Goal: Information Seeking & Learning: Learn about a topic

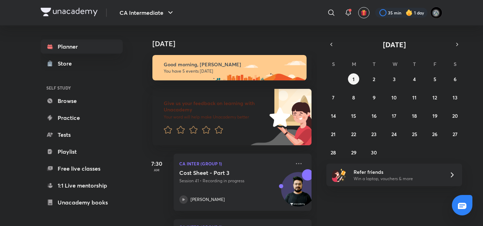
scroll to position [171, 0]
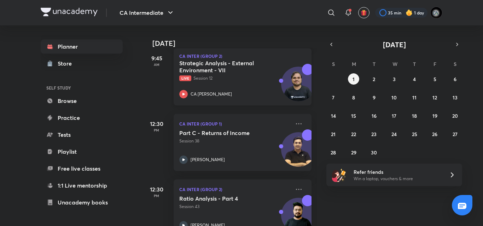
click at [237, 75] on div "Strategic Analysis - External Environment - VII Live Session 12" at bounding box center [234, 71] width 111 height 22
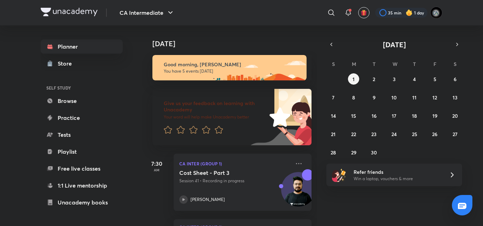
click at [335, 42] on button "button" at bounding box center [331, 45] width 10 height 10
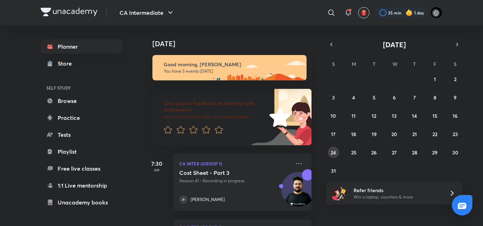
click at [330, 153] on button "24" at bounding box center [333, 152] width 11 height 11
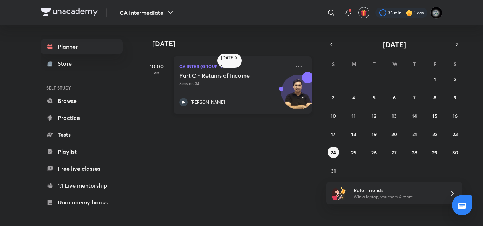
click at [246, 99] on div "[PERSON_NAME]" at bounding box center [234, 102] width 111 height 8
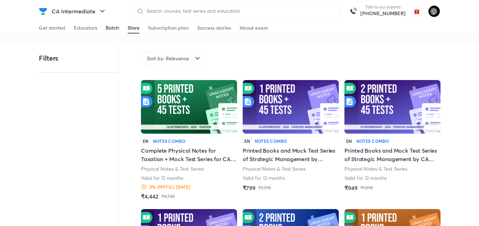
click at [111, 28] on div "Batch" at bounding box center [112, 27] width 13 height 7
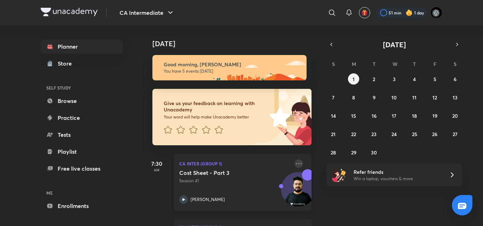
click at [296, 164] on icon at bounding box center [299, 163] width 6 height 1
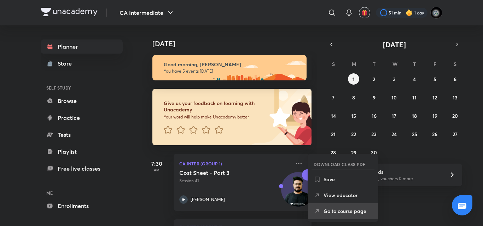
click at [335, 210] on p "Go to course page" at bounding box center [347, 211] width 49 height 7
